Goal: Task Accomplishment & Management: Manage account settings

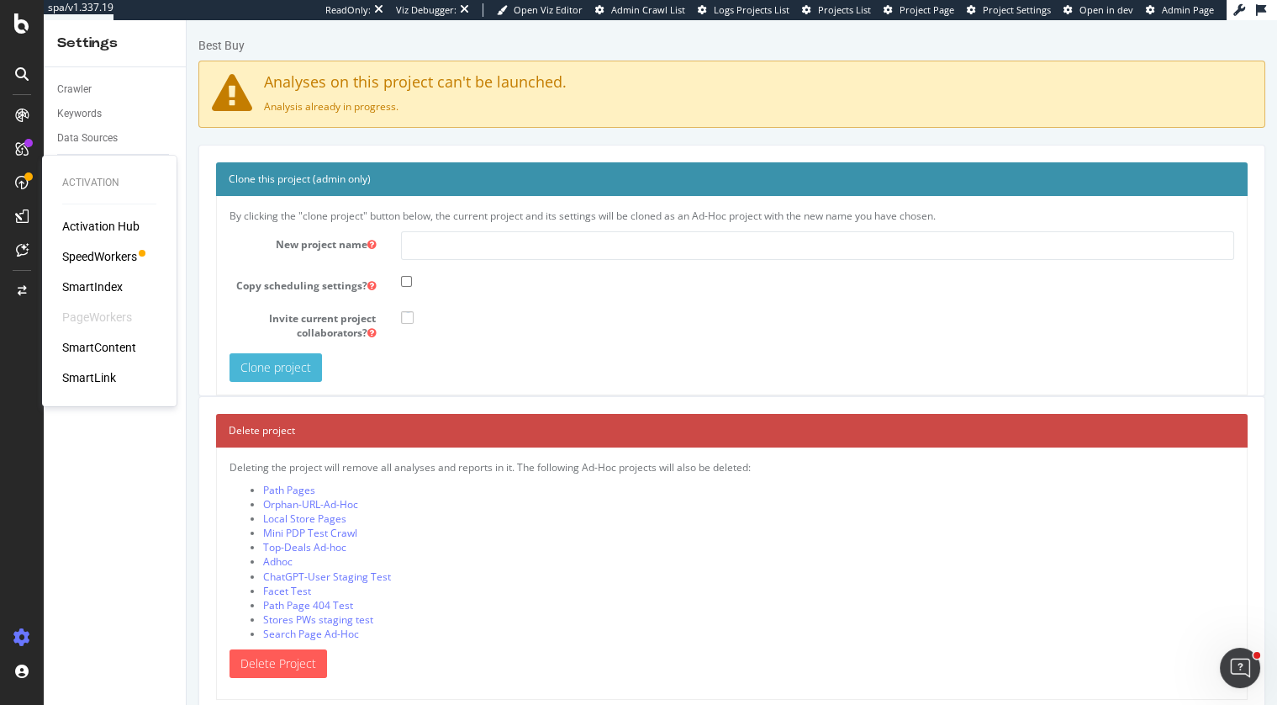
click at [109, 256] on div "SpeedWorkers" at bounding box center [99, 256] width 75 height 17
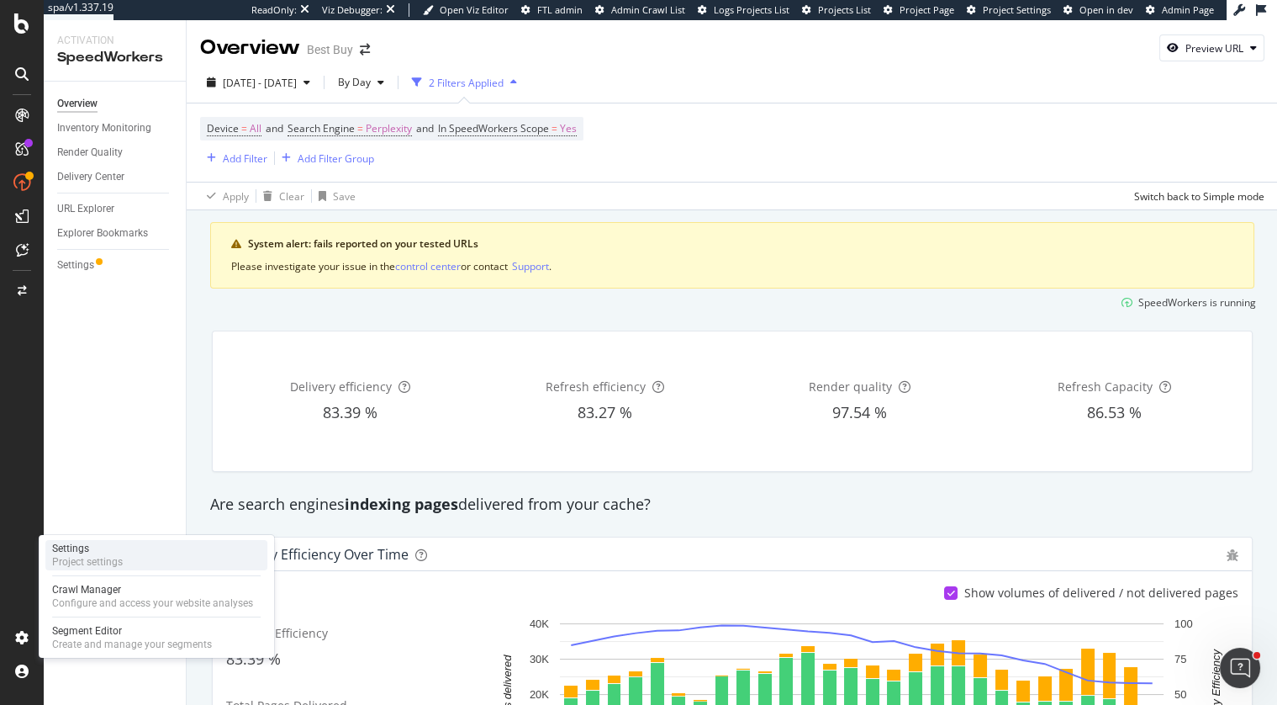
click at [93, 562] on div "Project settings" at bounding box center [87, 561] width 71 height 13
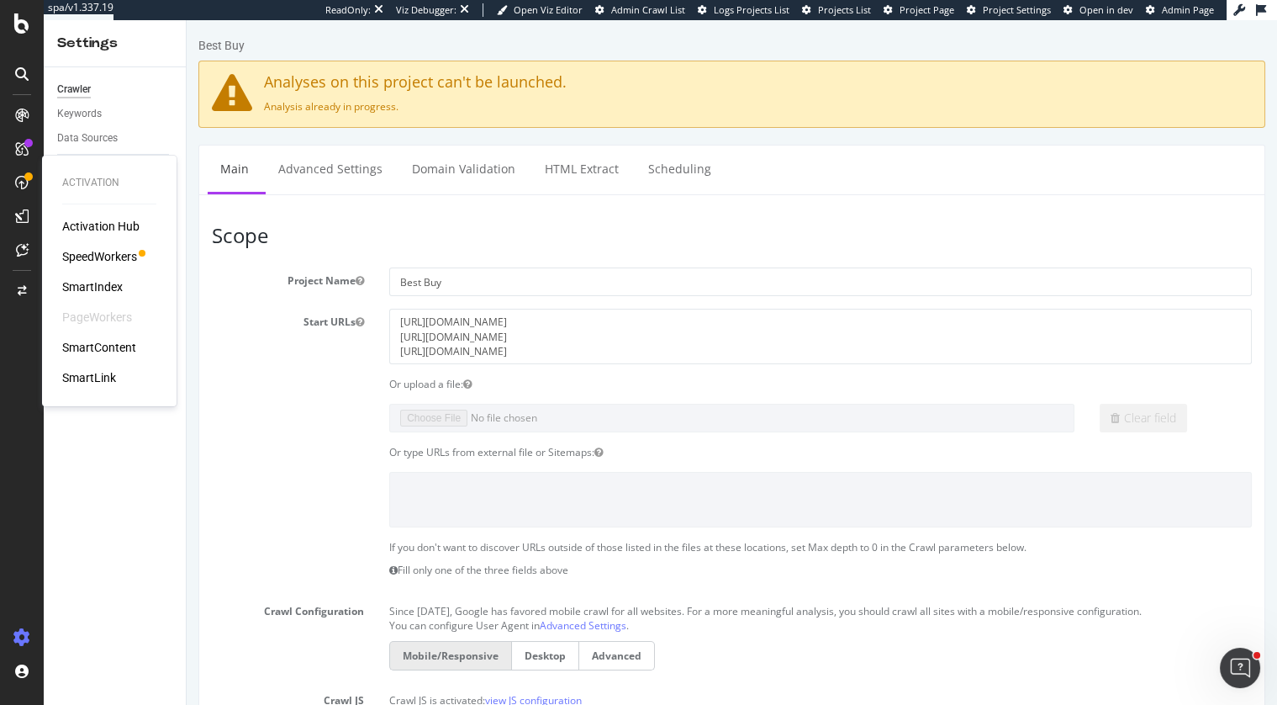
click at [87, 251] on div "SpeedWorkers" at bounding box center [99, 256] width 75 height 17
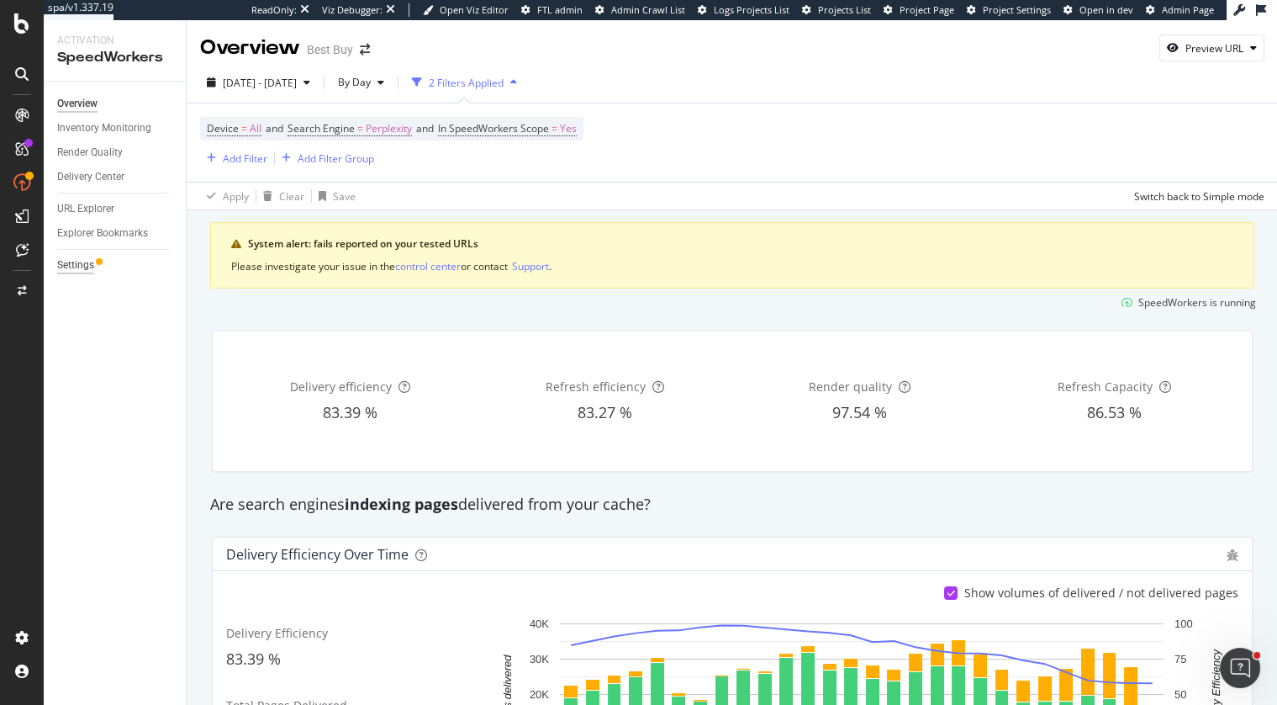
click at [82, 262] on div "Settings" at bounding box center [75, 265] width 37 height 18
